Goal: Task Accomplishment & Management: Complete application form

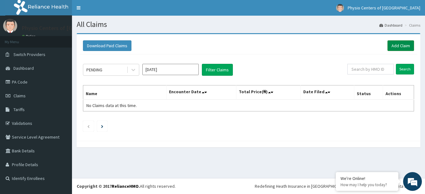
click at [397, 44] on link "Add Claim" at bounding box center [401, 45] width 27 height 11
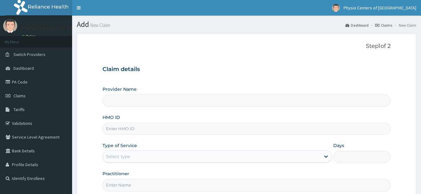
click at [182, 131] on input "HMO ID" at bounding box center [246, 129] width 288 height 12
type input "Physio Centers of [GEOGRAPHIC_DATA] - VI"
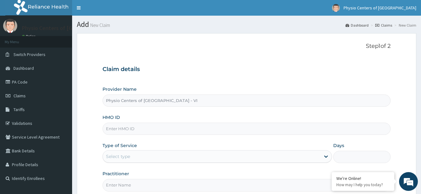
type input "ISL/10006/C"
click at [160, 156] on div "Select type" at bounding box center [211, 157] width 217 height 10
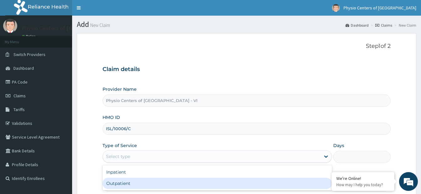
click at [149, 183] on div "Outpatient" at bounding box center [216, 183] width 229 height 11
type input "1"
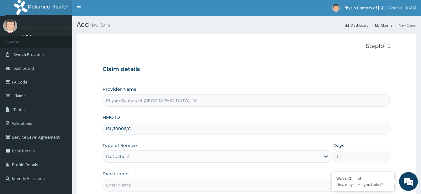
click at [152, 184] on input "Practitioner" at bounding box center [246, 185] width 288 height 12
type input "PT [PERSON_NAME]"
click at [206, 53] on div "Step 1 of 2 Claim details Provider Name Physio Centers of Africa - VI HMO ID IS…" at bounding box center [246, 117] width 288 height 148
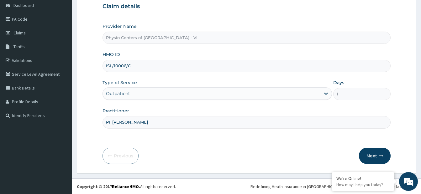
scroll to position [63, 0]
click at [371, 156] on button "Next" at bounding box center [375, 155] width 32 height 16
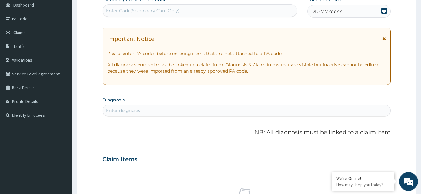
click at [228, 8] on div "Enter Code(Secondary Care Only)" at bounding box center [200, 11] width 194 height 10
paste input "PA/9FD021"
type input "PA/9FD021"
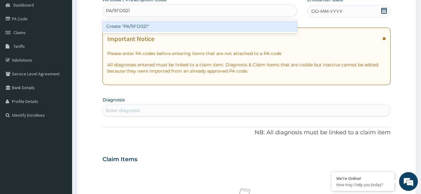
click at [217, 26] on div "Create "PA/9FD021"" at bounding box center [199, 26] width 194 height 11
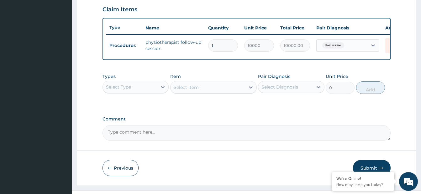
scroll to position [232, 0]
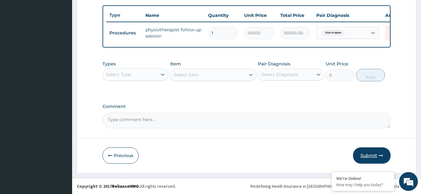
click at [377, 161] on button "Submit" at bounding box center [372, 155] width 38 height 16
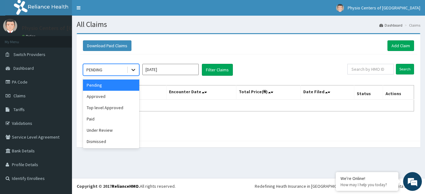
click at [135, 68] on icon at bounding box center [133, 70] width 6 height 6
click at [106, 132] on div "Under Review" at bounding box center [111, 130] width 56 height 11
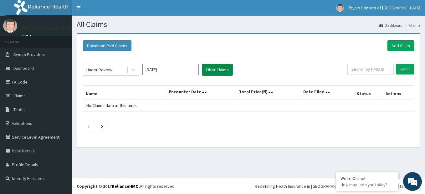
click at [215, 69] on button "Filter Claims" at bounding box center [217, 70] width 31 height 12
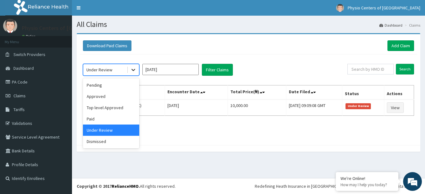
click at [133, 70] on icon at bounding box center [133, 70] width 6 height 6
click at [113, 120] on div "Paid" at bounding box center [111, 118] width 56 height 11
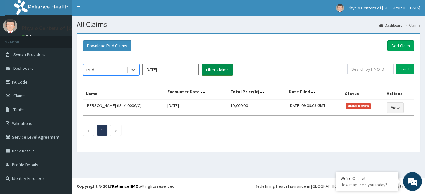
click at [212, 69] on button "Filter Claims" at bounding box center [217, 70] width 31 height 12
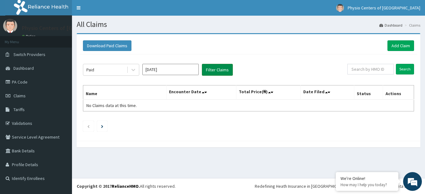
click at [212, 69] on button "Filter Claims" at bounding box center [217, 70] width 31 height 12
